Goal: Task Accomplishment & Management: Manage account settings

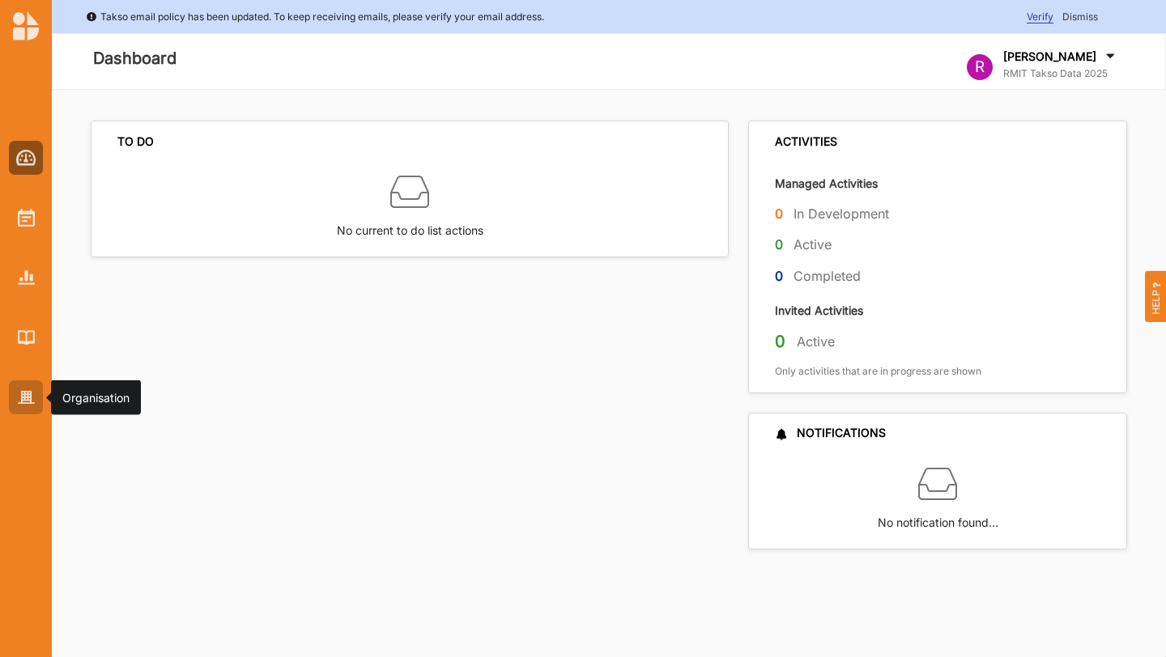
click at [24, 403] on img at bounding box center [26, 398] width 17 height 14
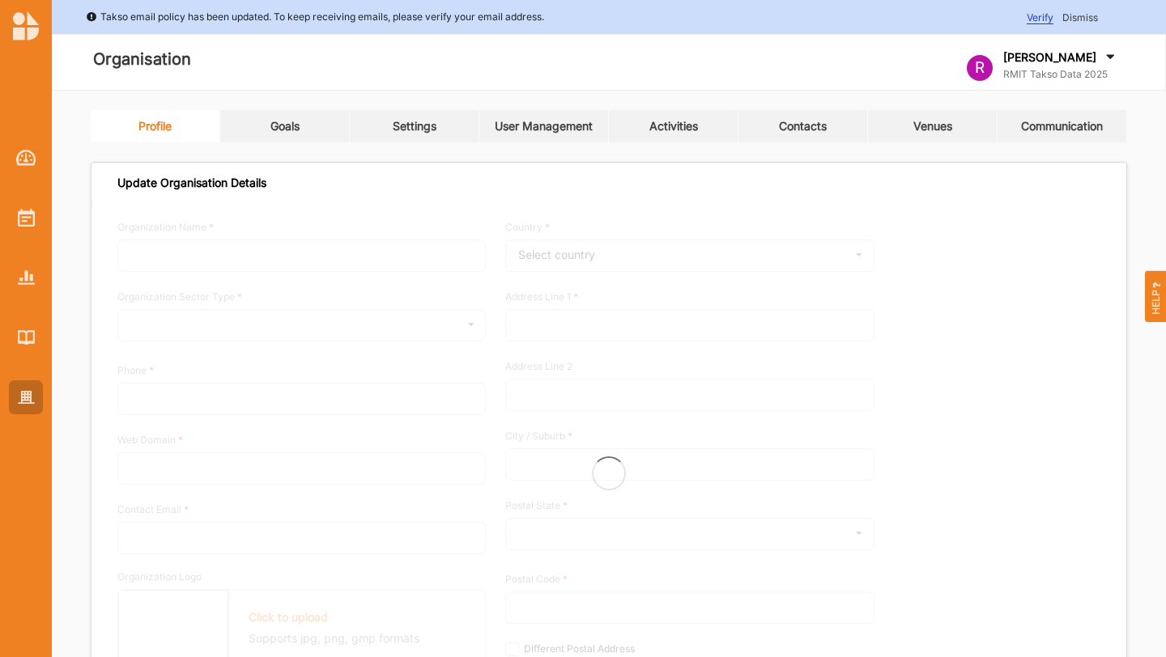
type input "RMIT Takso Data 2025"
type input "0412345678"
type input "[DOMAIN_NAME]"
type input "[EMAIL_ADDRESS][DOMAIN_NAME]"
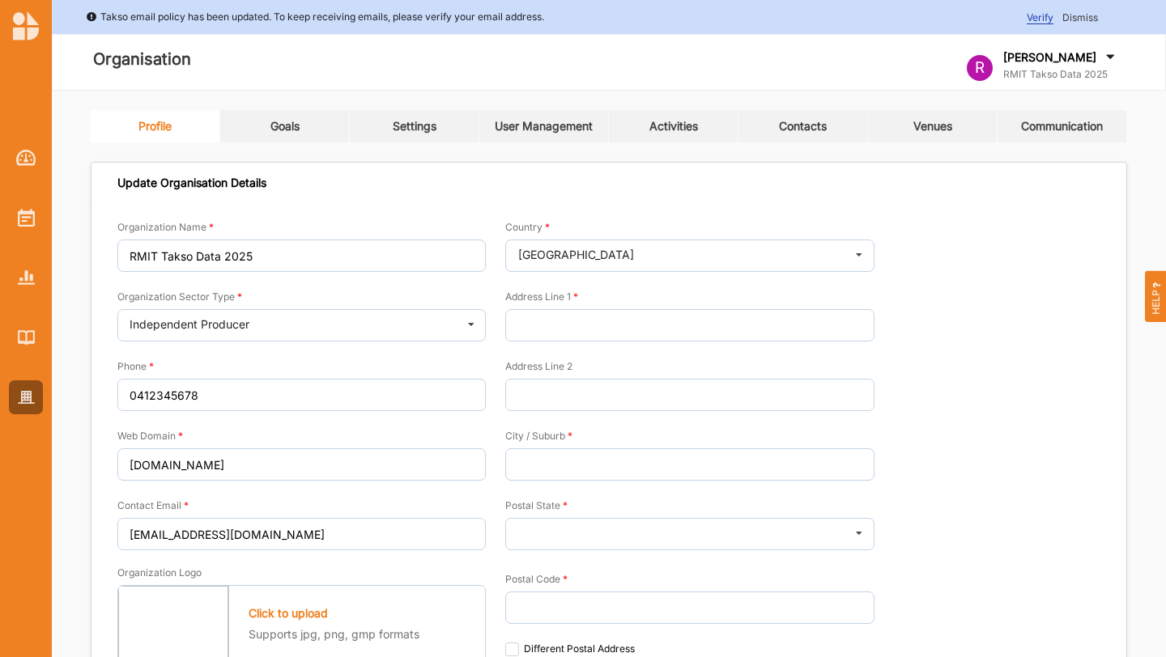
click at [287, 138] on link "Goals" at bounding box center [285, 126] width 130 height 32
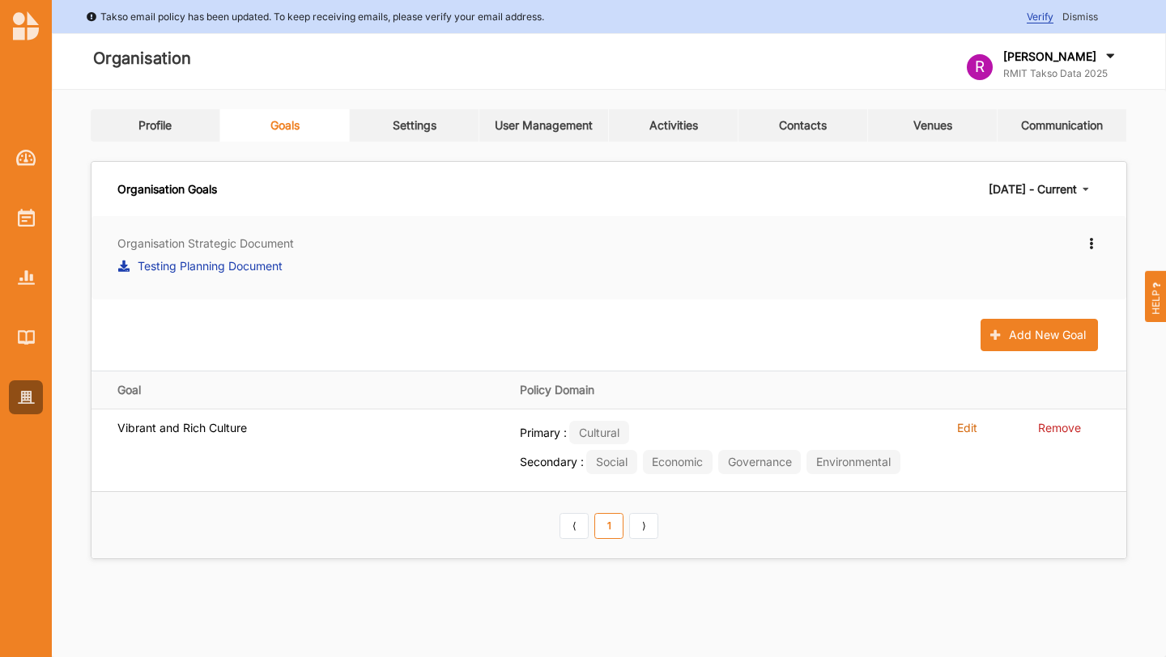
click at [188, 267] on label "Testing Planning Document" at bounding box center [210, 265] width 145 height 17
